Goal: Navigation & Orientation: Go to known website

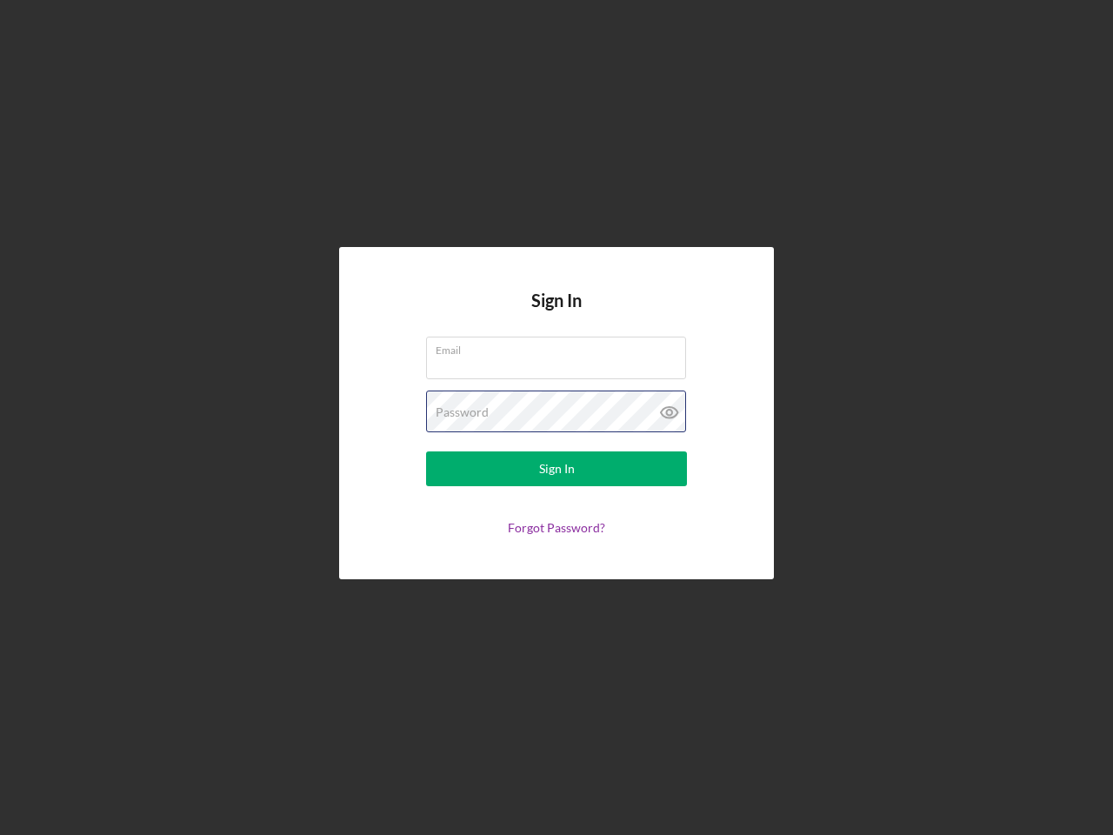
click at [557, 417] on div "Password" at bounding box center [556, 411] width 261 height 43
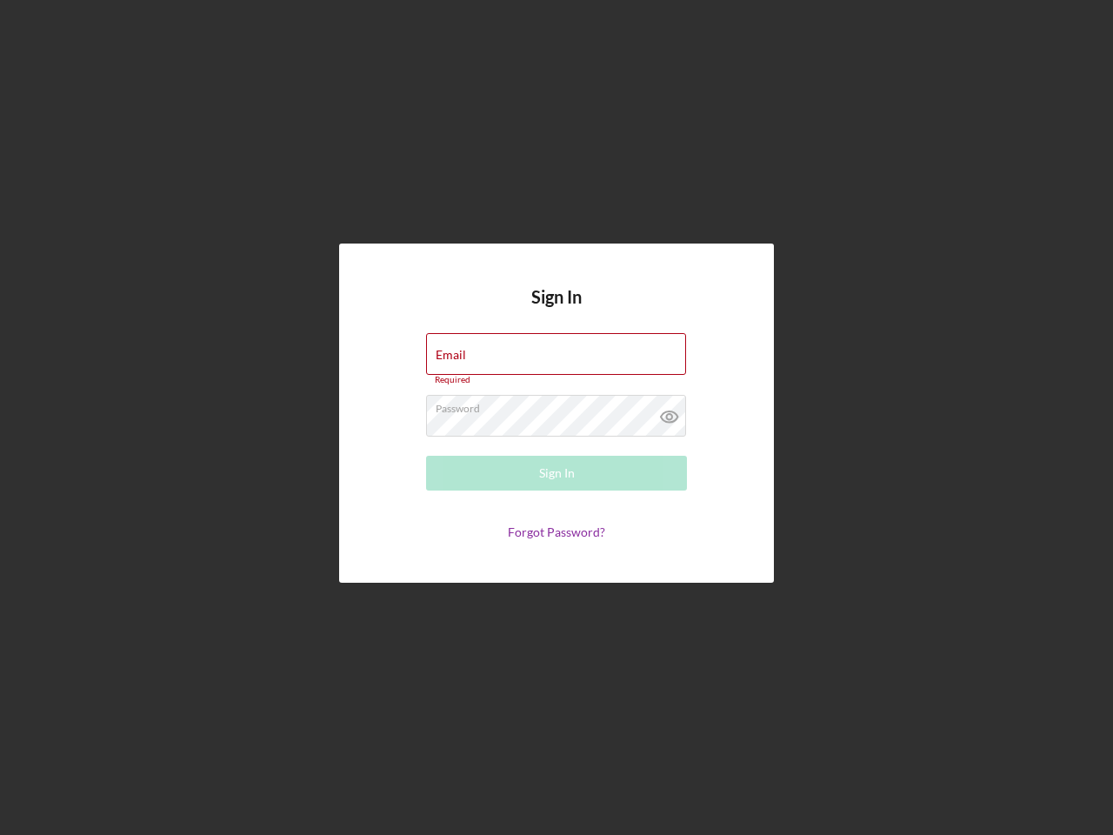
click at [670, 412] on icon at bounding box center [669, 416] width 43 height 43
